Goal: Task Accomplishment & Management: Manage account settings

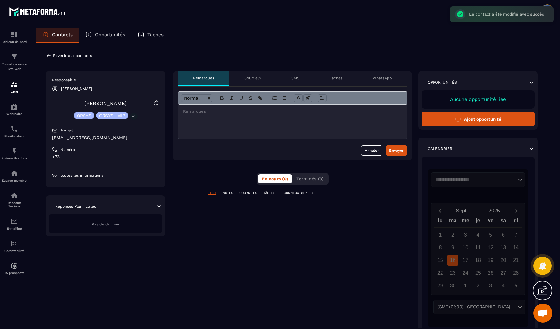
scroll to position [283, 0]
drag, startPoint x: 48, startPoint y: 136, endPoint x: 131, endPoint y: 140, distance: 83.0
click at [131, 140] on div "Responsable [PERSON_NAME] ORSYS ORSYS- MIP +1 E-mail [EMAIL_ADDRESS][DOMAIN_NAM…" at bounding box center [105, 129] width 119 height 116
copy p "[EMAIL_ADDRESS][DOMAIN_NAME]"
click at [258, 75] on div "Courriels" at bounding box center [252, 78] width 47 height 15
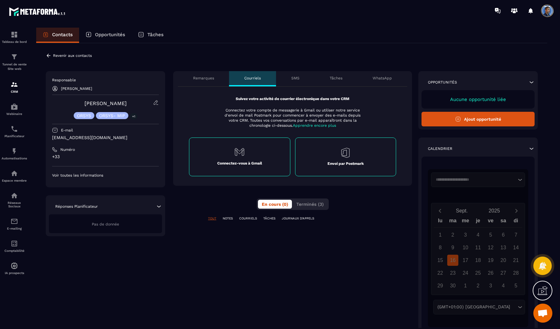
click at [286, 81] on div "SMS" at bounding box center [295, 78] width 38 height 15
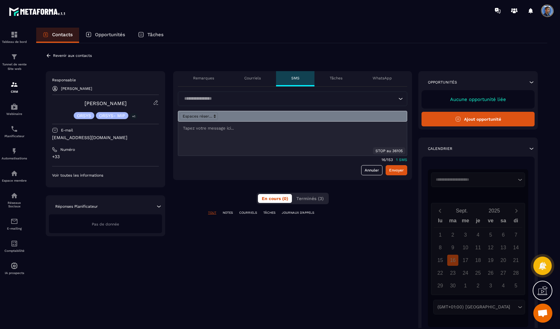
click at [336, 78] on p "Tâches" at bounding box center [336, 78] width 13 height 5
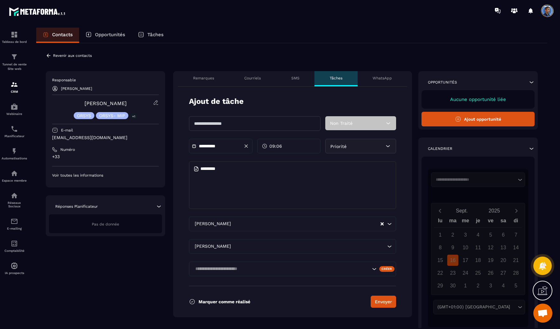
click at [379, 77] on p "WhatsApp" at bounding box center [382, 78] width 19 height 5
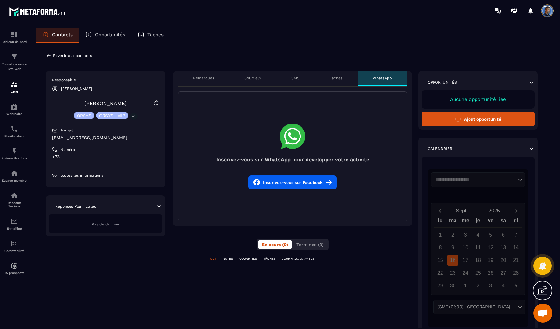
click at [196, 77] on p "Remarques" at bounding box center [203, 78] width 21 height 5
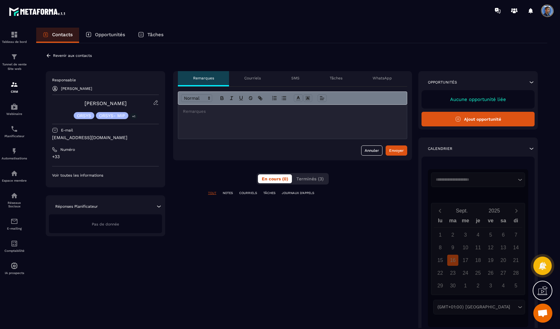
click at [54, 55] on p "Revenir aux contacts" at bounding box center [72, 55] width 39 height 4
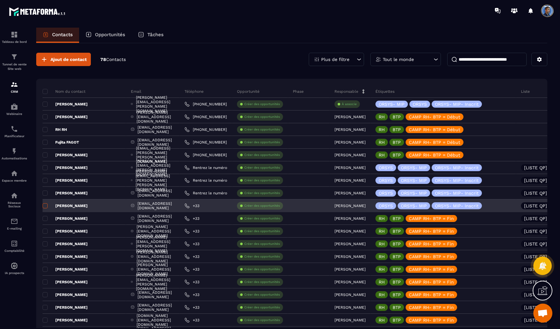
click at [43, 205] on span at bounding box center [45, 205] width 5 height 5
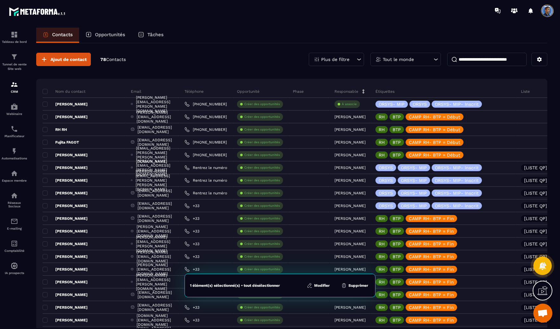
click at [324, 285] on button "Modifier" at bounding box center [318, 285] width 27 height 6
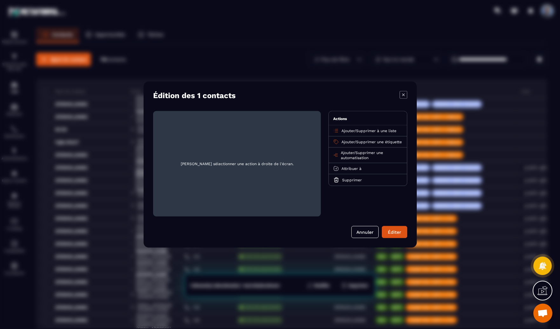
click at [348, 155] on span "Ajouter" at bounding box center [347, 153] width 13 height 4
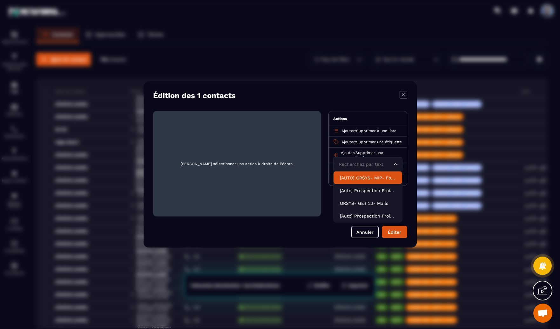
click at [372, 180] on p "[AUTO] ORSYS- MIP- Formation" at bounding box center [368, 178] width 56 height 6
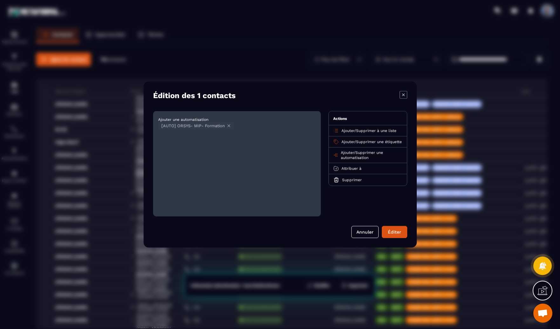
click at [395, 233] on button "Éditer" at bounding box center [394, 232] width 25 height 12
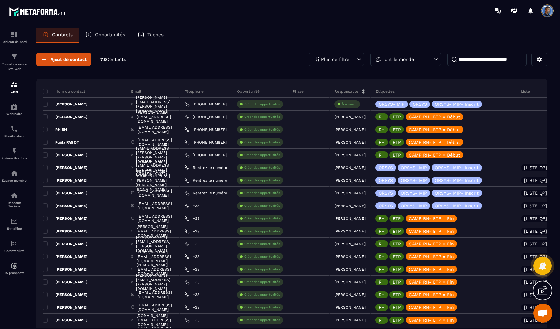
click at [193, 54] on div "Ajout de contact 78 Contacts Plus de filtre Tout le monde" at bounding box center [291, 59] width 511 height 13
drag, startPoint x: 398, startPoint y: 21, endPoint x: 408, endPoint y: 8, distance: 16.5
click at [398, 20] on div at bounding box center [317, 10] width 485 height 21
